Goal: Information Seeking & Learning: Learn about a topic

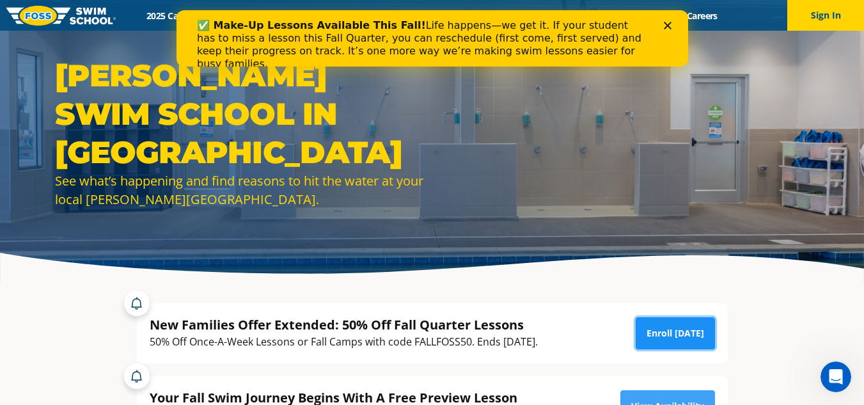
click at [676, 326] on link "Enroll Today" at bounding box center [675, 333] width 79 height 32
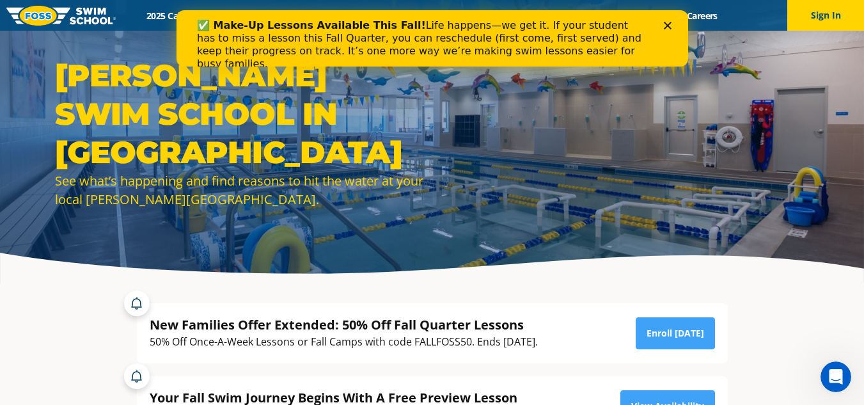
click at [668, 23] on icon "Close" at bounding box center [667, 26] width 8 height 8
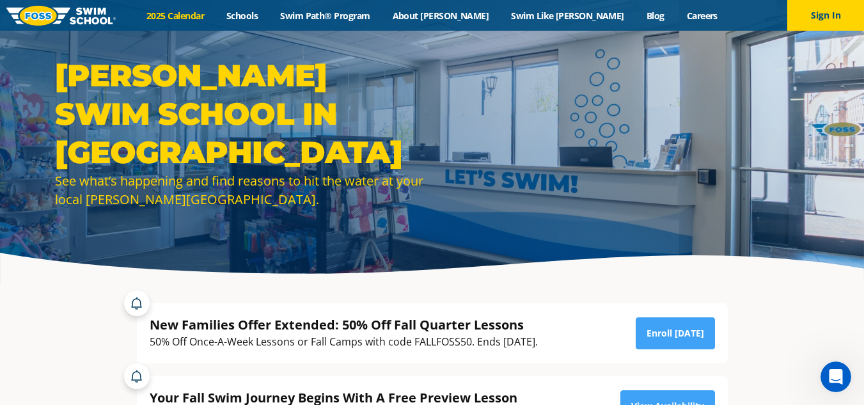
click at [214, 18] on link "2025 Calendar" at bounding box center [176, 16] width 80 height 12
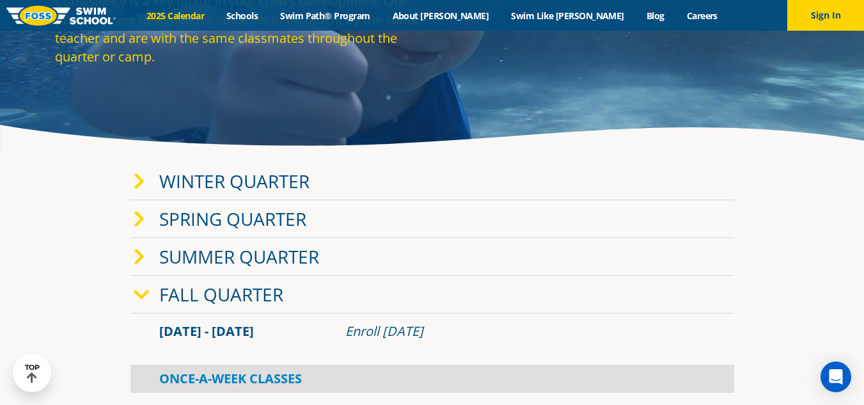
click at [268, 184] on link "Winter Quarter" at bounding box center [234, 181] width 150 height 24
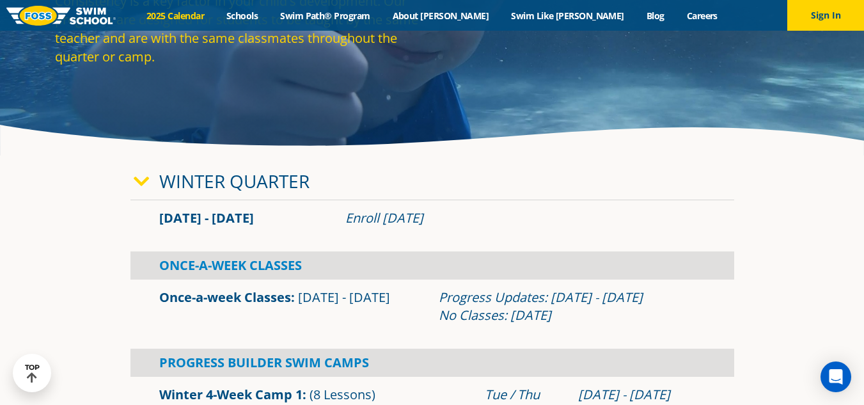
click at [137, 180] on icon at bounding box center [142, 182] width 16 height 18
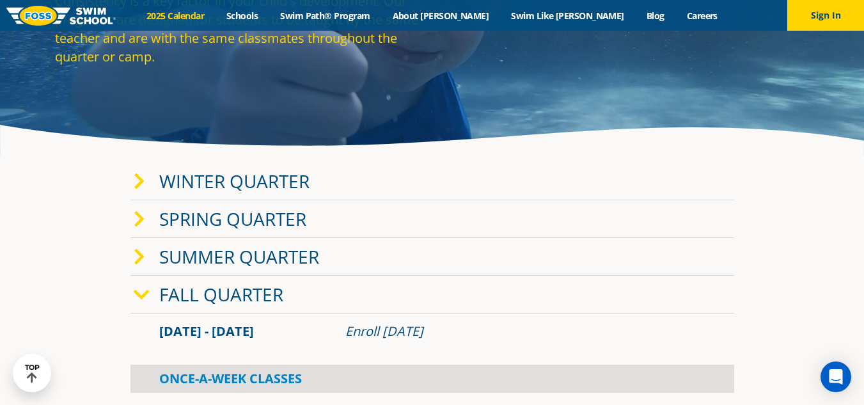
click at [143, 289] on icon at bounding box center [142, 295] width 16 height 18
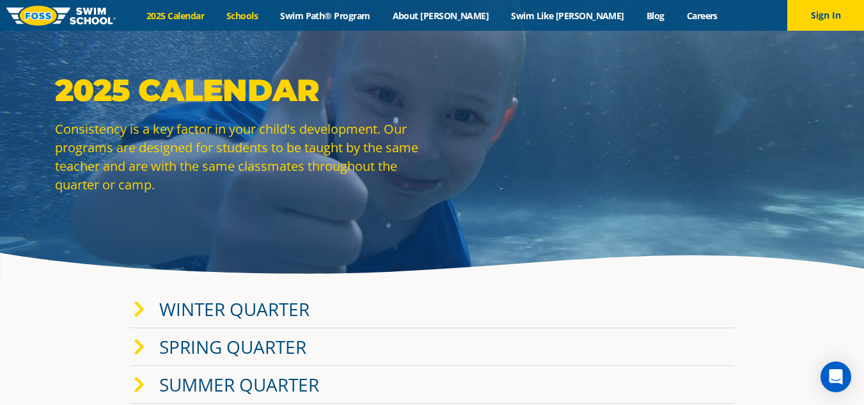
click at [269, 12] on link "Schools" at bounding box center [243, 16] width 54 height 12
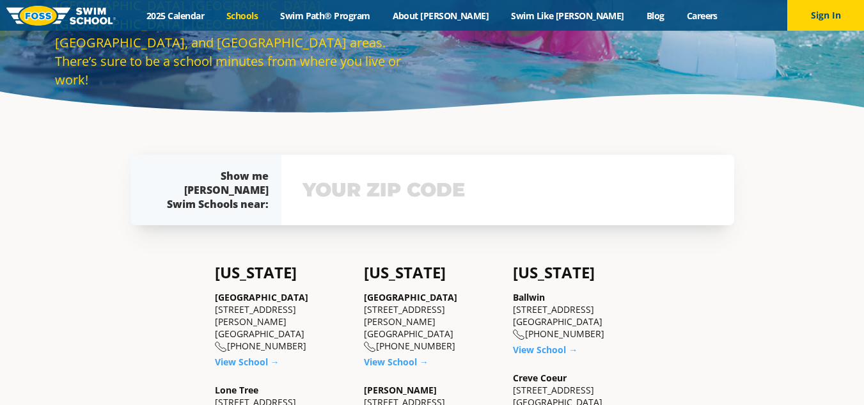
scroll to position [192, 0]
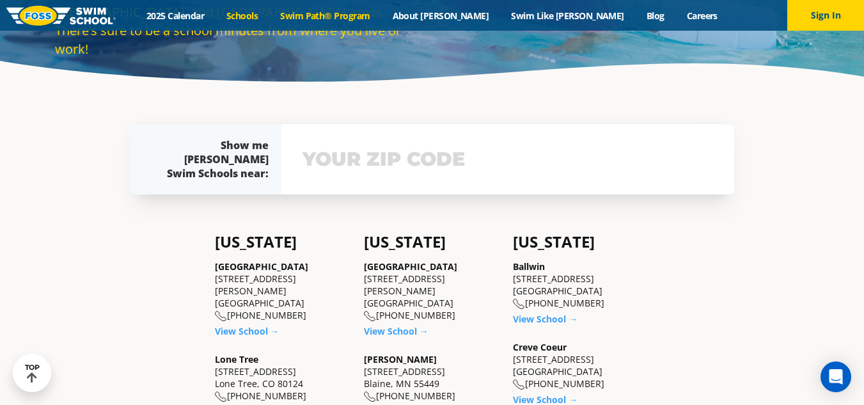
click at [378, 14] on link "Swim Path® Program" at bounding box center [325, 16] width 112 height 12
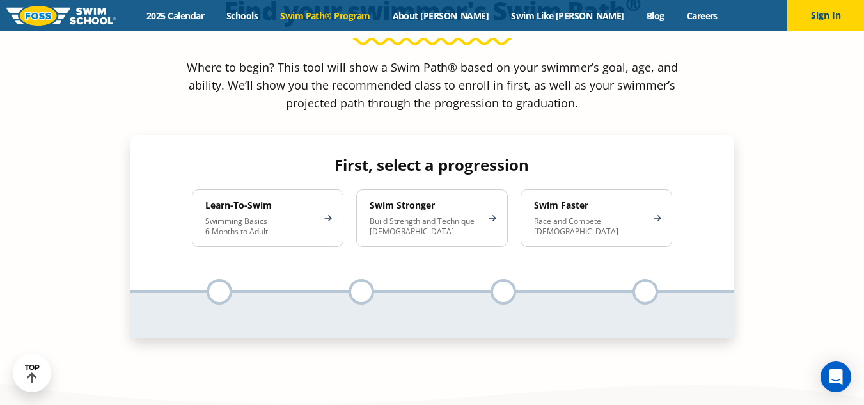
scroll to position [1087, 0]
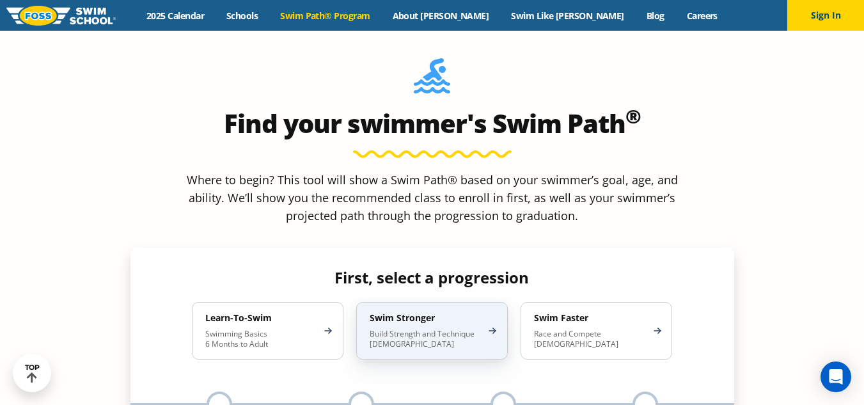
click at [405, 329] on p "Build Strength and Technique [DEMOGRAPHIC_DATA]" at bounding box center [426, 339] width 112 height 20
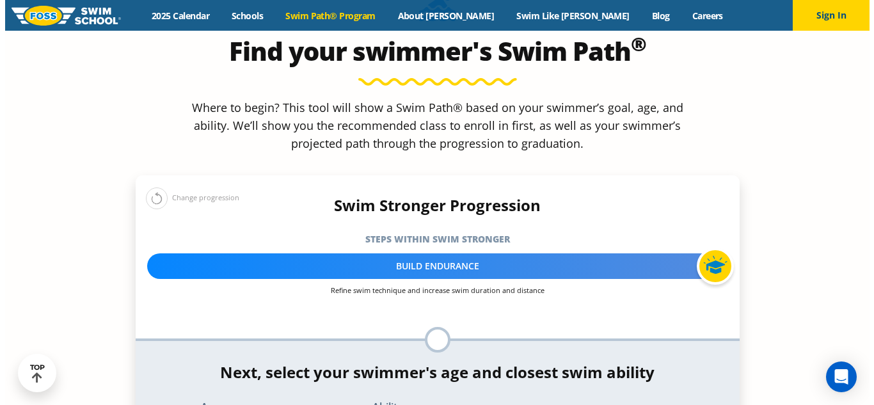
scroll to position [1279, 0]
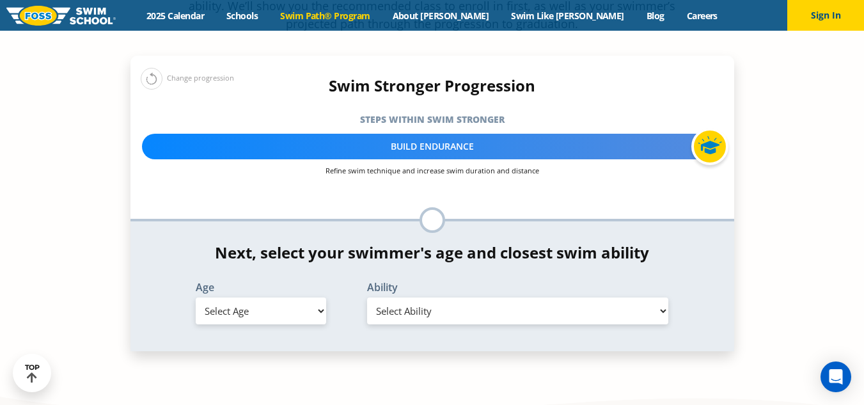
click at [252, 297] on select "Select Age [DEMOGRAPHIC_DATA] months - 1 year 1 year 2 years 3 years 4 years 5 …" at bounding box center [261, 310] width 130 height 27
select select "10-years-"
click at [196, 297] on select "Select Age [DEMOGRAPHIC_DATA] months - 1 year 1 year 2 years 3 years 4 years 5 …" at bounding box center [261, 310] width 130 height 27
click at [430, 297] on select "Select Ability First in-water experience When in the water, reliant on a life j…" at bounding box center [518, 310] width 302 height 27
select select "10-years--uncomfortable-putting-face-in-the-water-andor-getting-water-on-ears-w…"
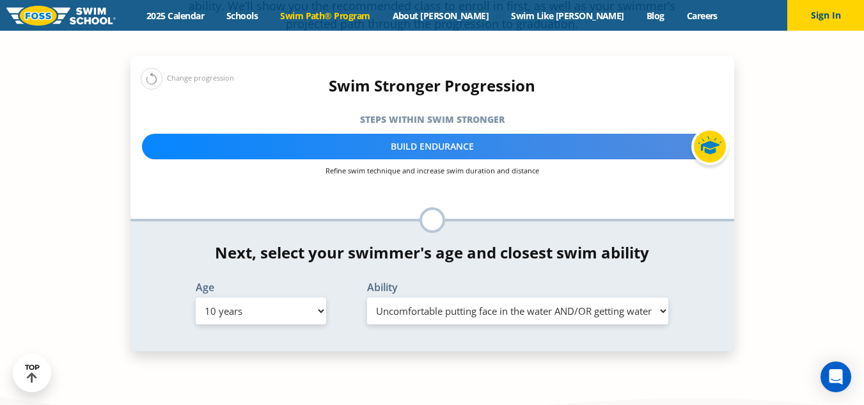
click at [367, 297] on select "Select Ability First in-water experience When in the water, reliant on a life j…" at bounding box center [518, 310] width 302 height 27
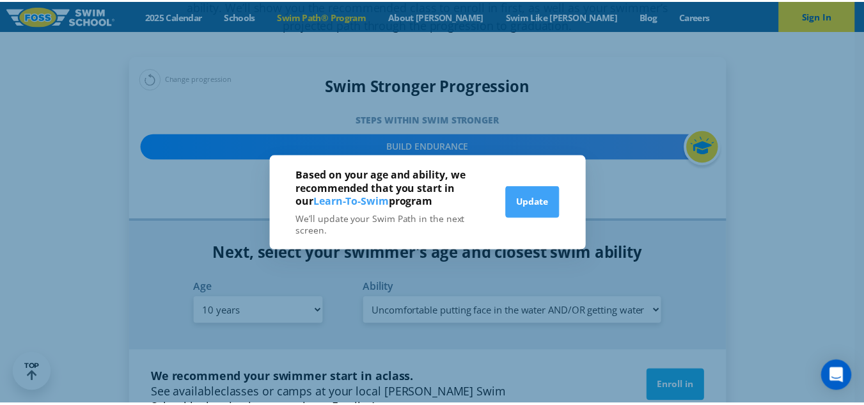
scroll to position [1289, 0]
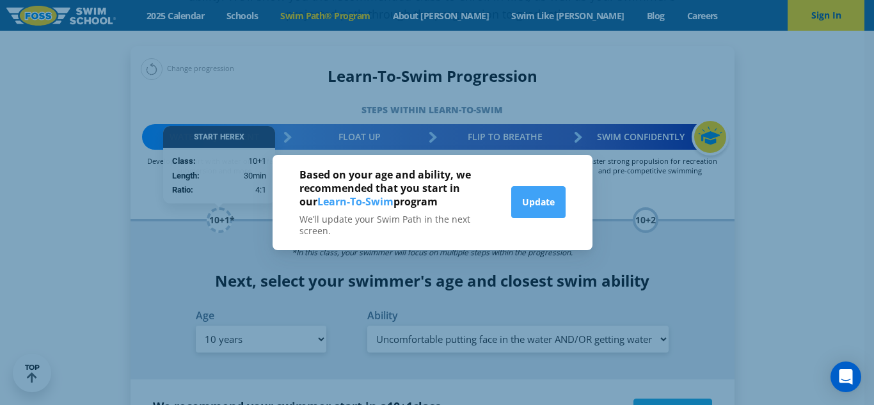
click at [194, 266] on div "Based on your age and ability, we recommended that you start in our Learn-To-Sw…" at bounding box center [437, 202] width 874 height 405
click at [531, 196] on button "Update" at bounding box center [538, 202] width 54 height 32
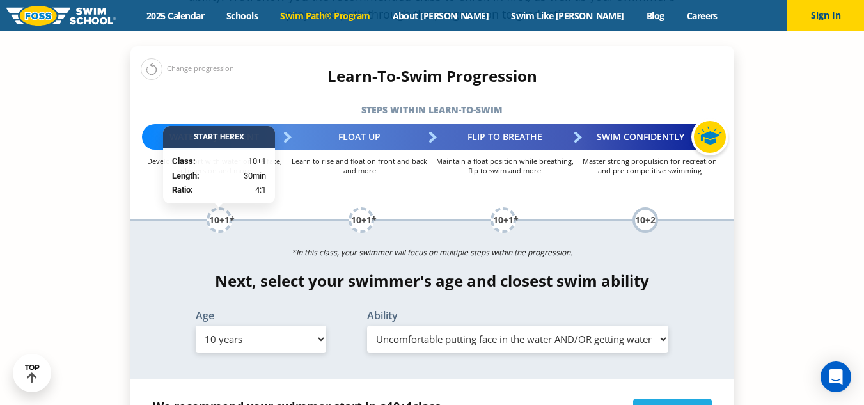
click at [473, 326] on select "Select Ability First in-water experience When in the water, reliant on a life j…" at bounding box center [518, 339] width 302 height 27
click at [772, 290] on section "Find your swimmer's Swim Path ® Where to begin? This tool will show a Swim Path…" at bounding box center [432, 220] width 864 height 817
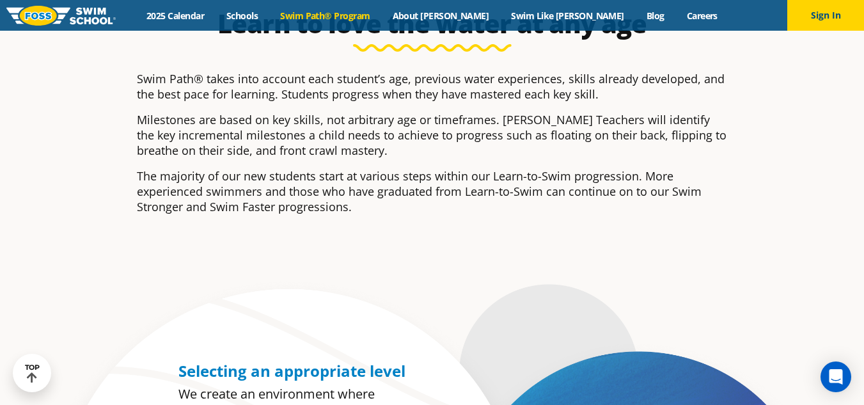
scroll to position [201, 0]
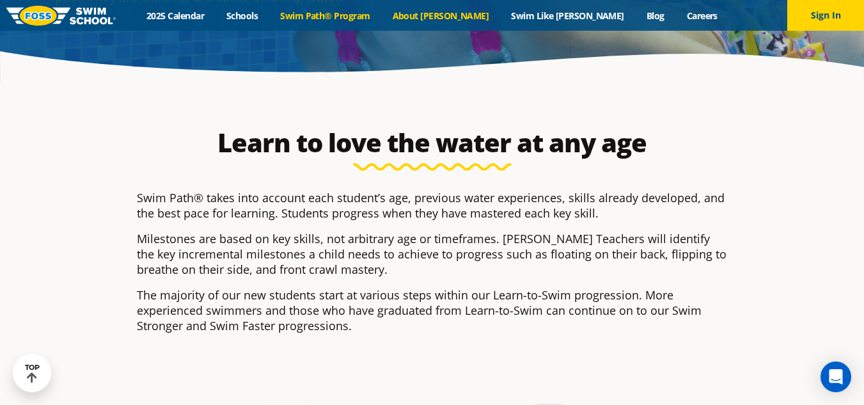
click at [476, 10] on link "About [PERSON_NAME]" at bounding box center [440, 16] width 119 height 12
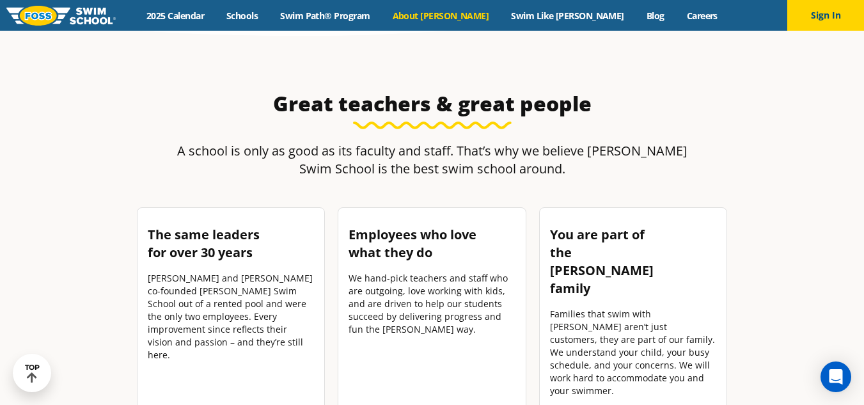
scroll to position [1727, 0]
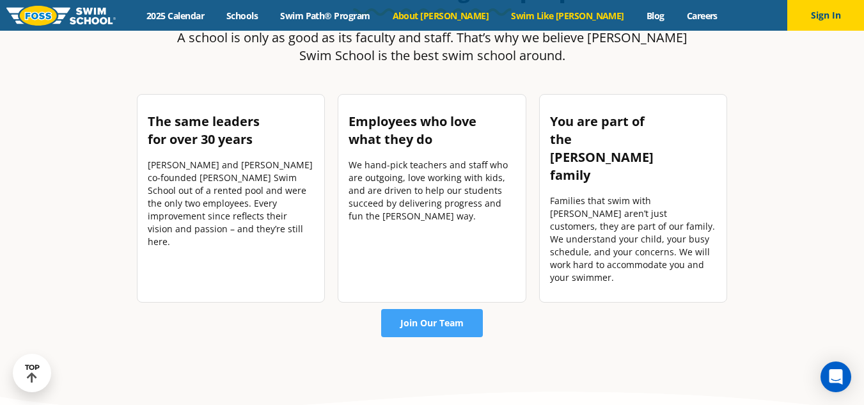
click at [528, 20] on link "Swim Like [PERSON_NAME]" at bounding box center [568, 16] width 136 height 12
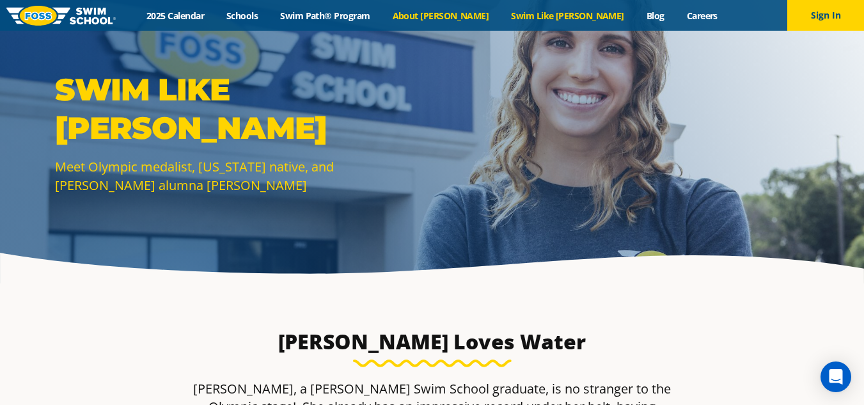
click at [446, 13] on link "About [PERSON_NAME]" at bounding box center [440, 16] width 119 height 12
